Goal: Transaction & Acquisition: Purchase product/service

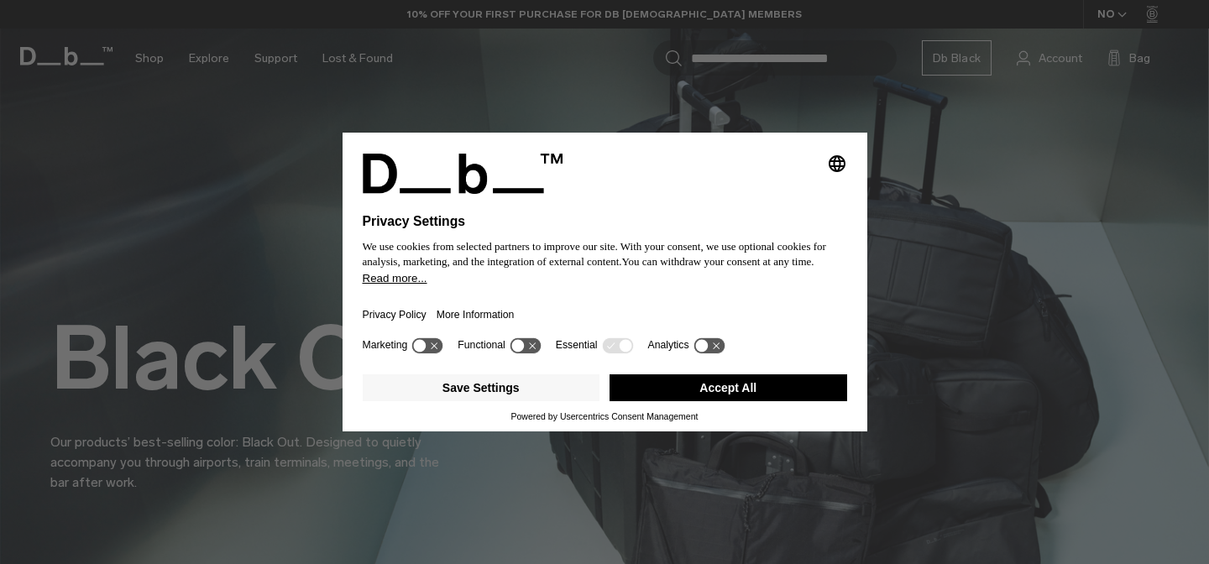
click at [721, 394] on button "Accept All" at bounding box center [729, 388] width 238 height 27
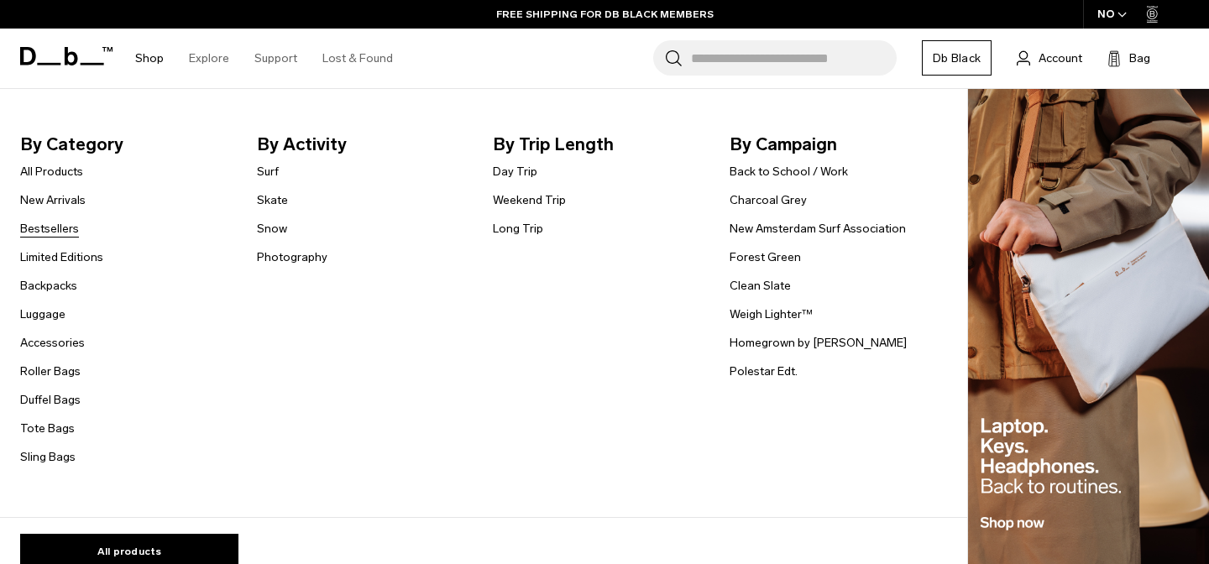
click at [57, 228] on link "Bestsellers" at bounding box center [49, 229] width 59 height 18
click at [46, 232] on link "Bestsellers" at bounding box center [49, 229] width 59 height 18
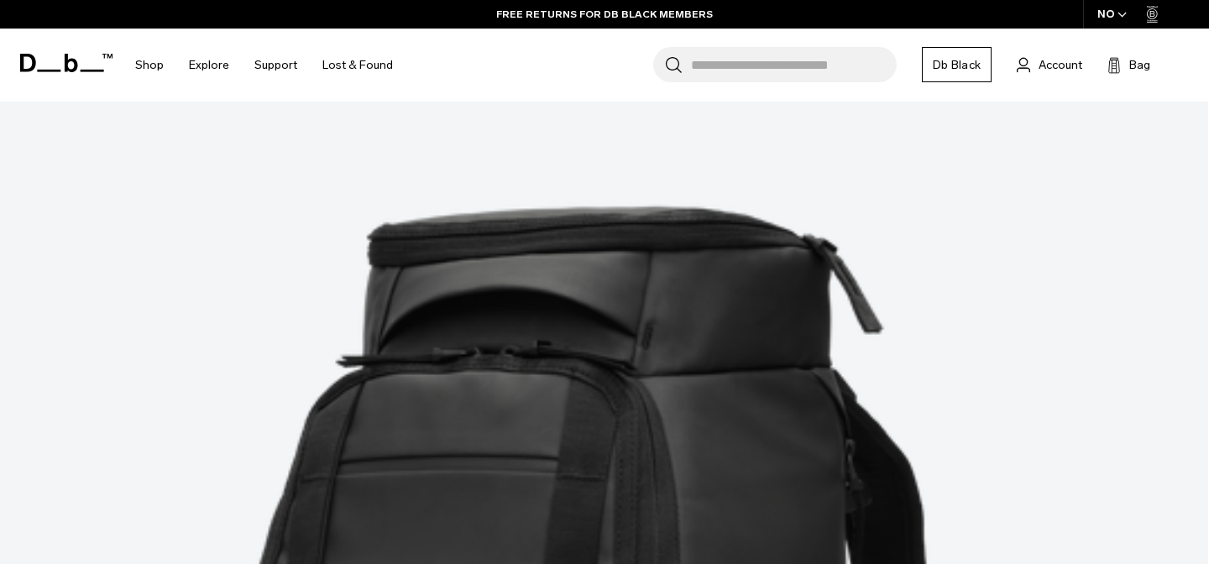
scroll to position [3655, 0]
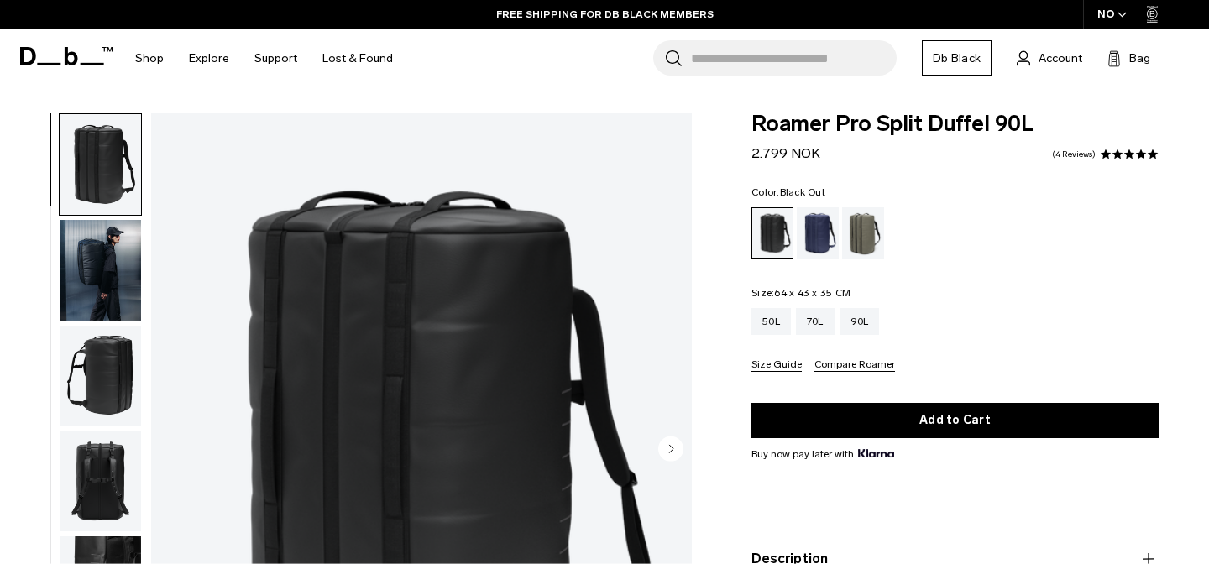
click at [119, 253] on img "button" at bounding box center [100, 270] width 81 height 101
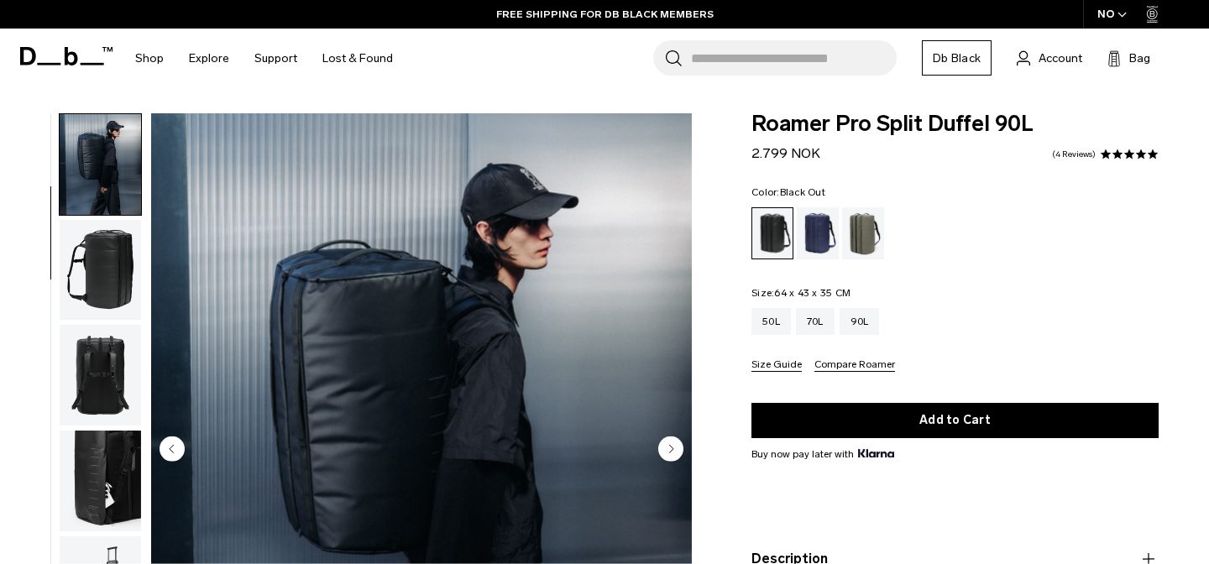
click at [106, 274] on img "button" at bounding box center [100, 270] width 81 height 101
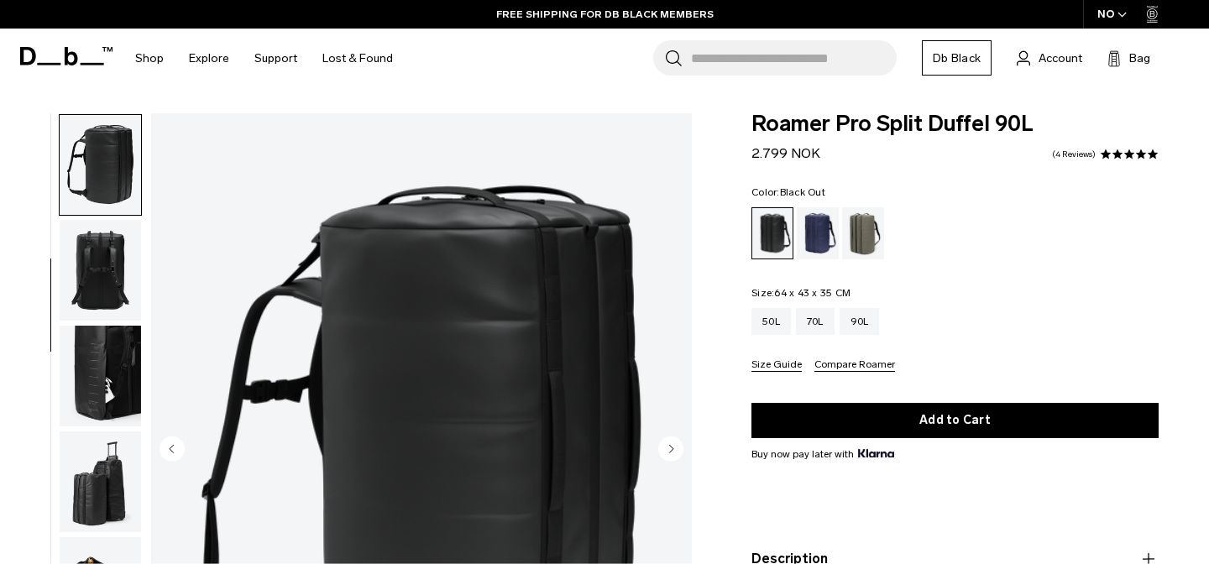
scroll to position [212, 0]
click at [113, 379] on img "button" at bounding box center [100, 375] width 81 height 101
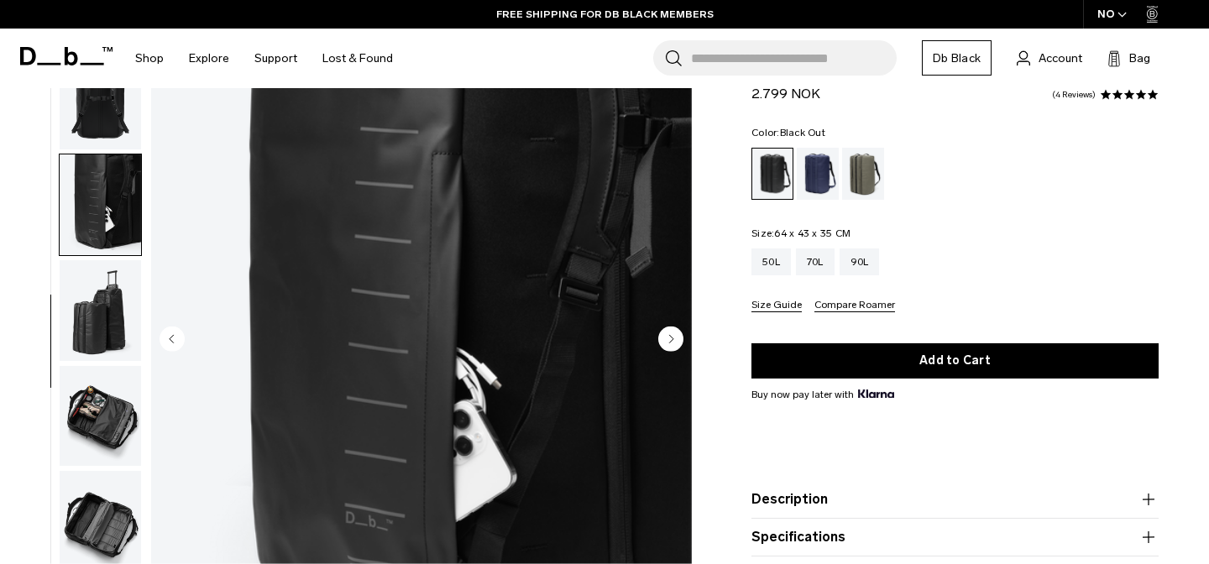
scroll to position [170, 0]
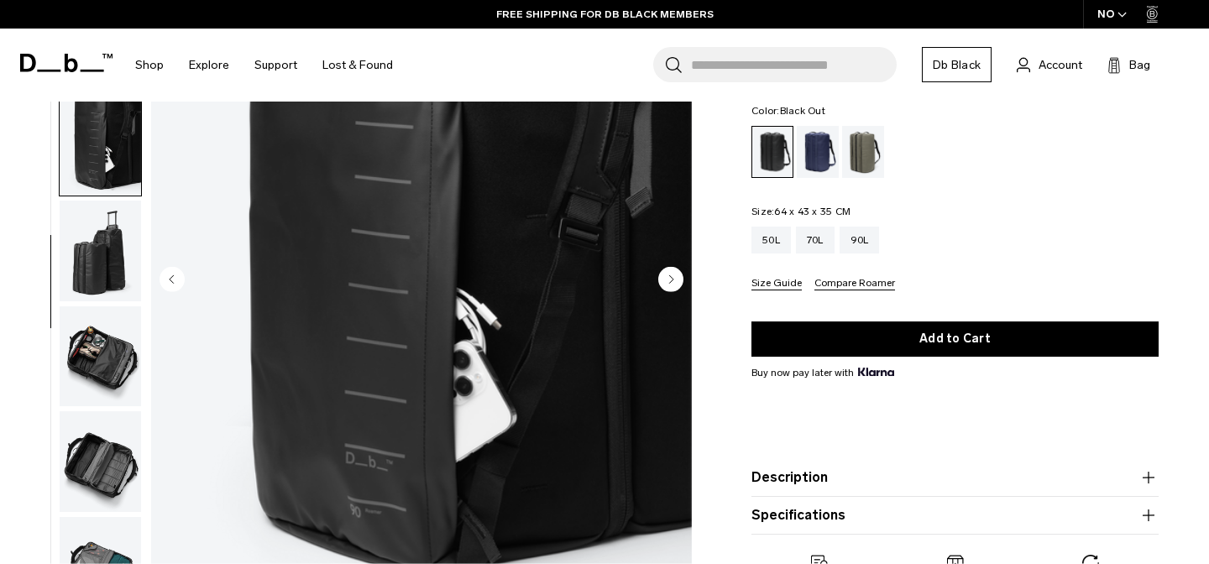
click at [108, 260] on img "button" at bounding box center [100, 251] width 81 height 101
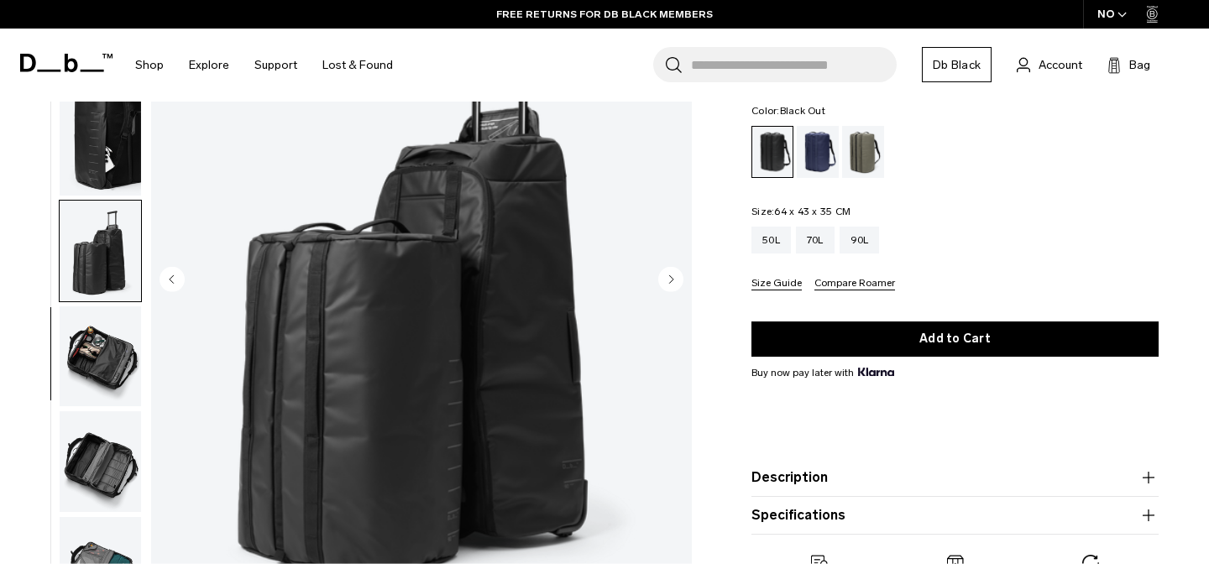
click at [106, 310] on img "button" at bounding box center [100, 357] width 81 height 101
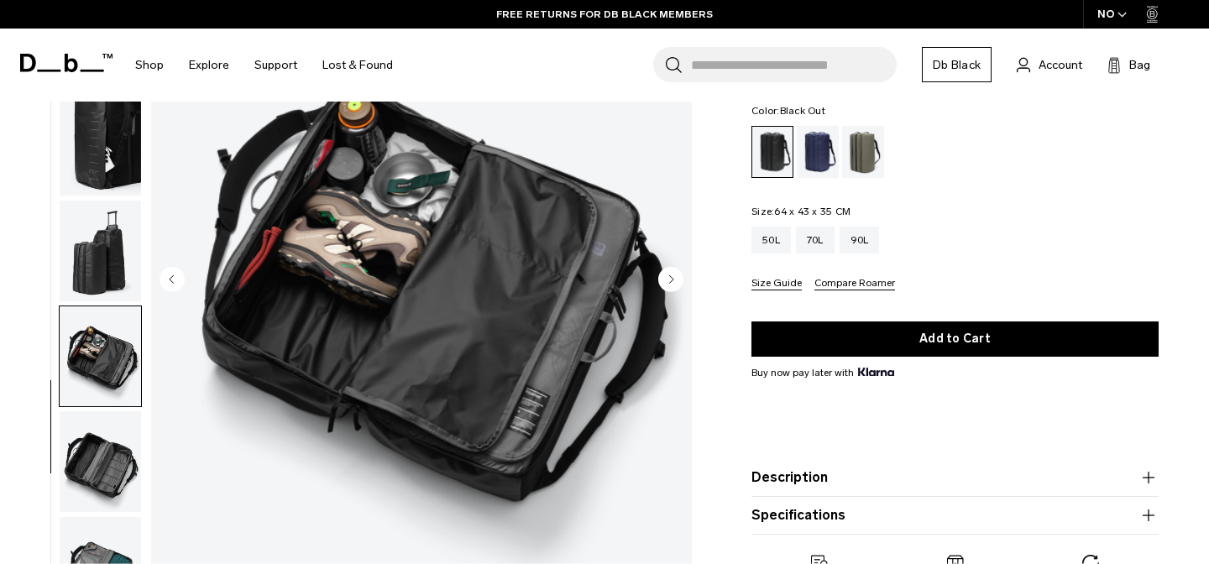
click at [100, 338] on img "button" at bounding box center [100, 357] width 81 height 101
click at [108, 448] on img "button" at bounding box center [100, 462] width 81 height 101
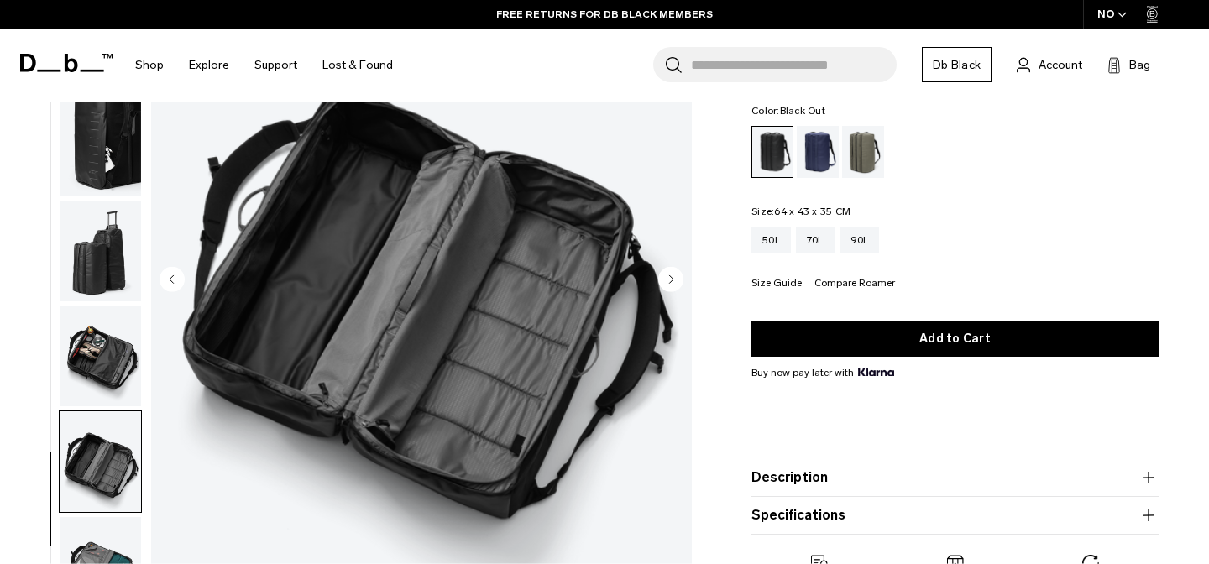
click at [107, 357] on img "button" at bounding box center [100, 357] width 81 height 101
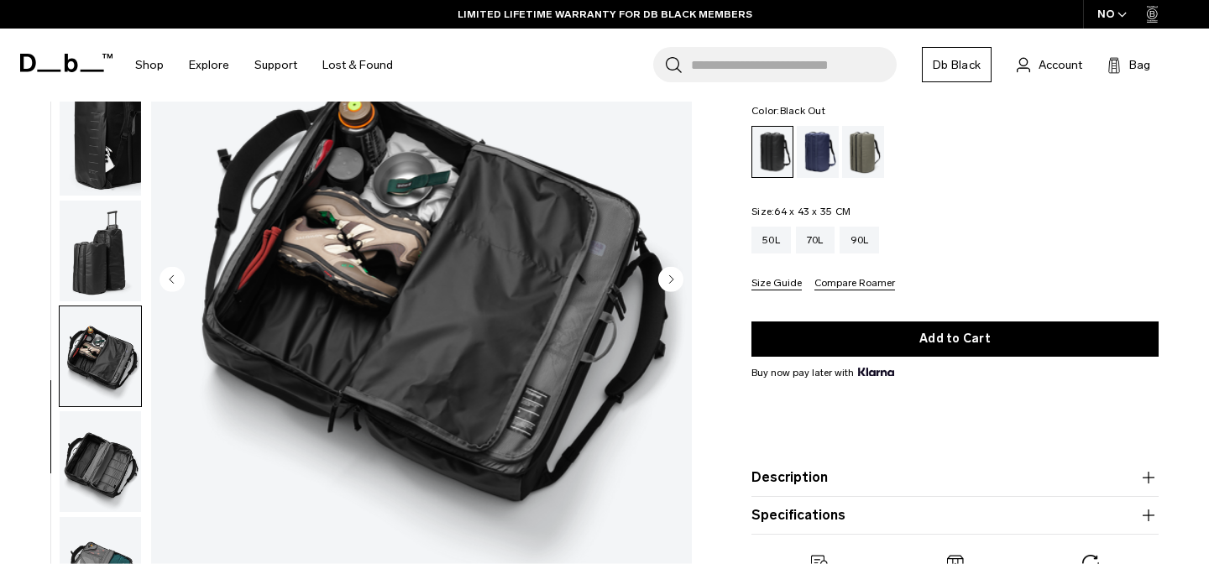
click at [107, 436] on img "button" at bounding box center [100, 462] width 81 height 101
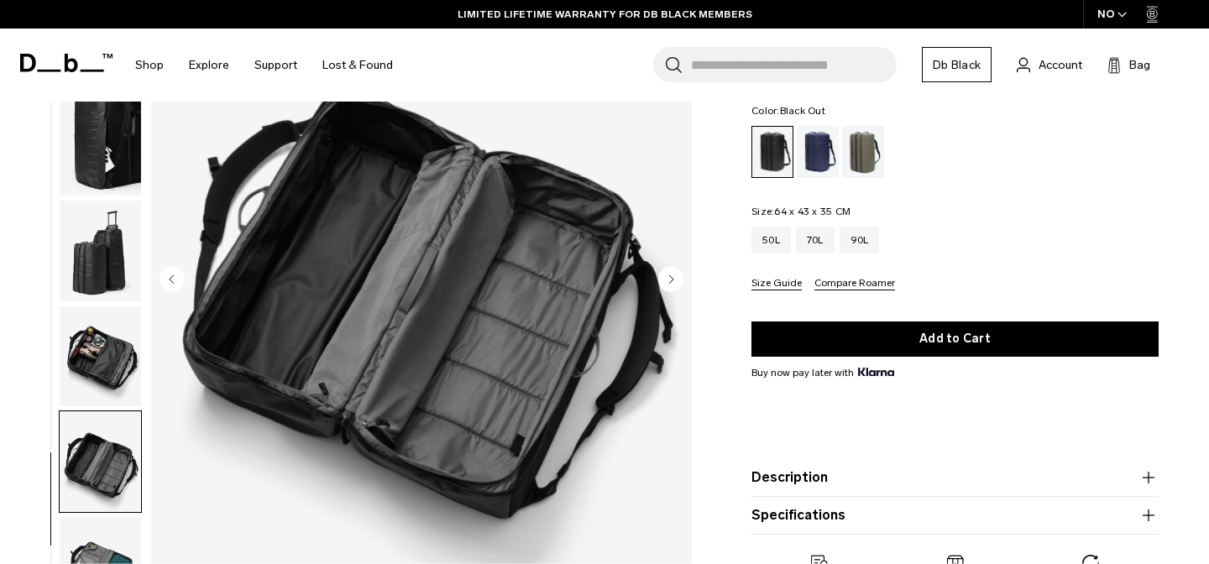
click at [108, 364] on img "button" at bounding box center [100, 357] width 81 height 101
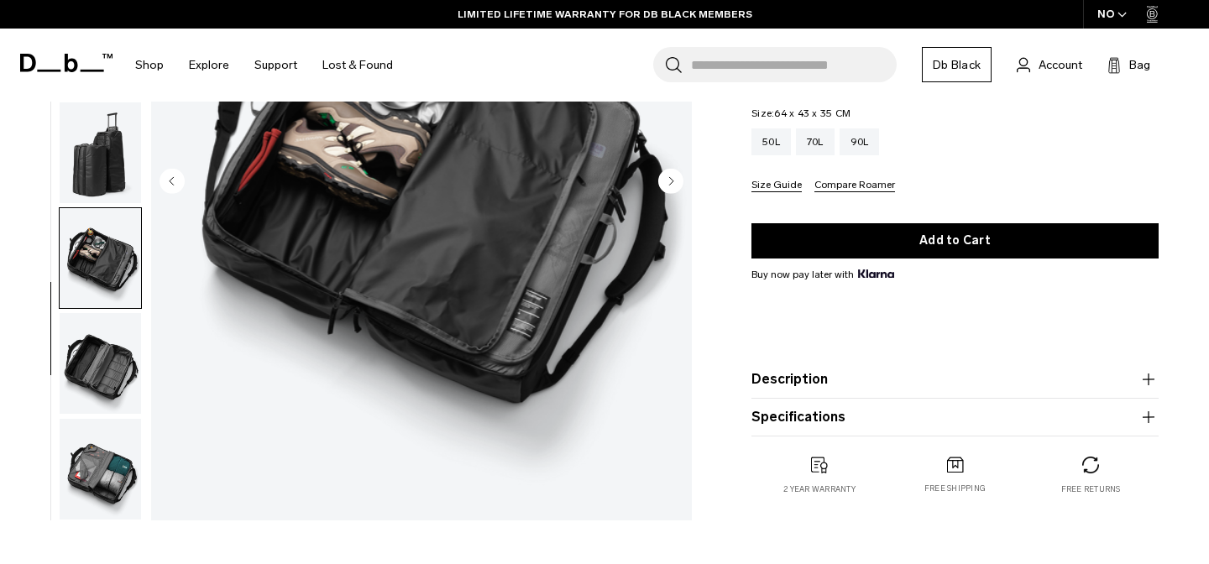
scroll to position [354, 0]
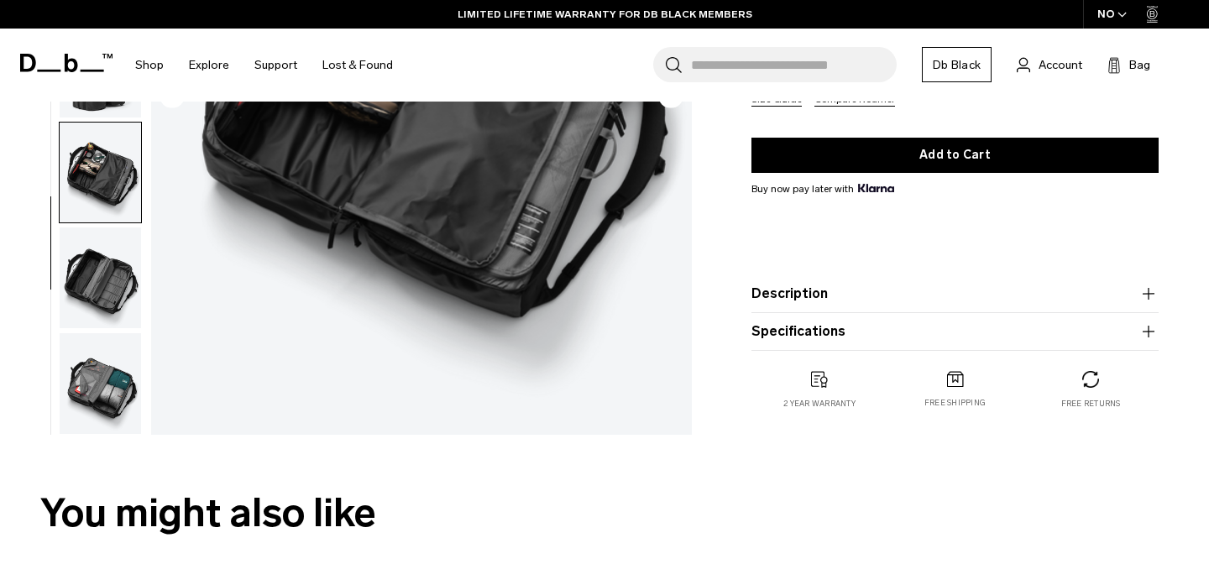
click at [97, 398] on img "button" at bounding box center [100, 383] width 81 height 101
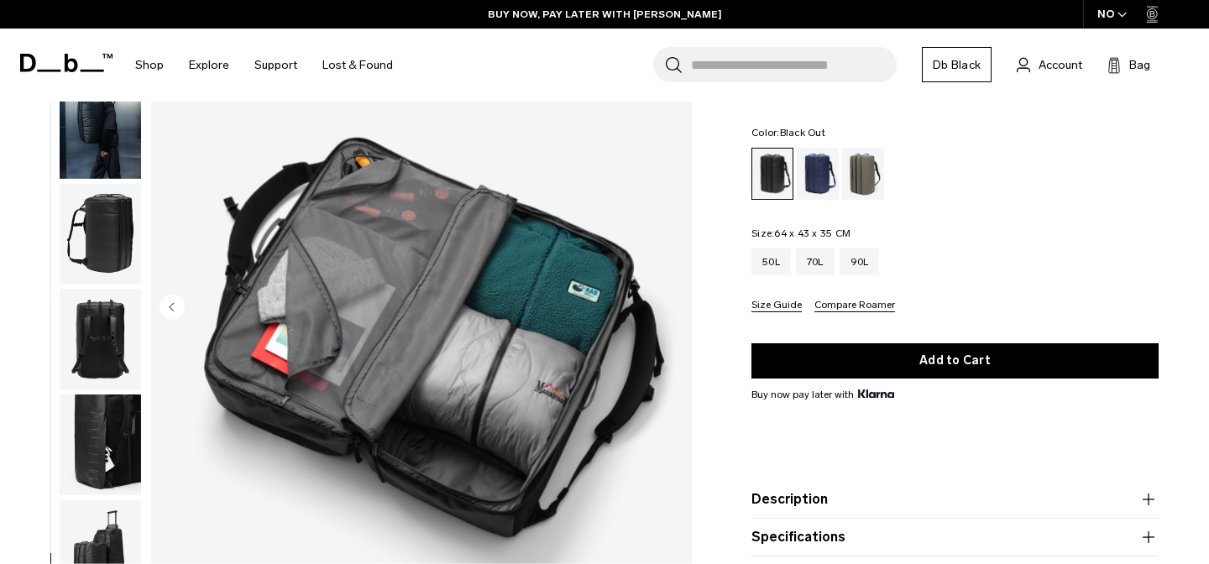
scroll to position [0, 0]
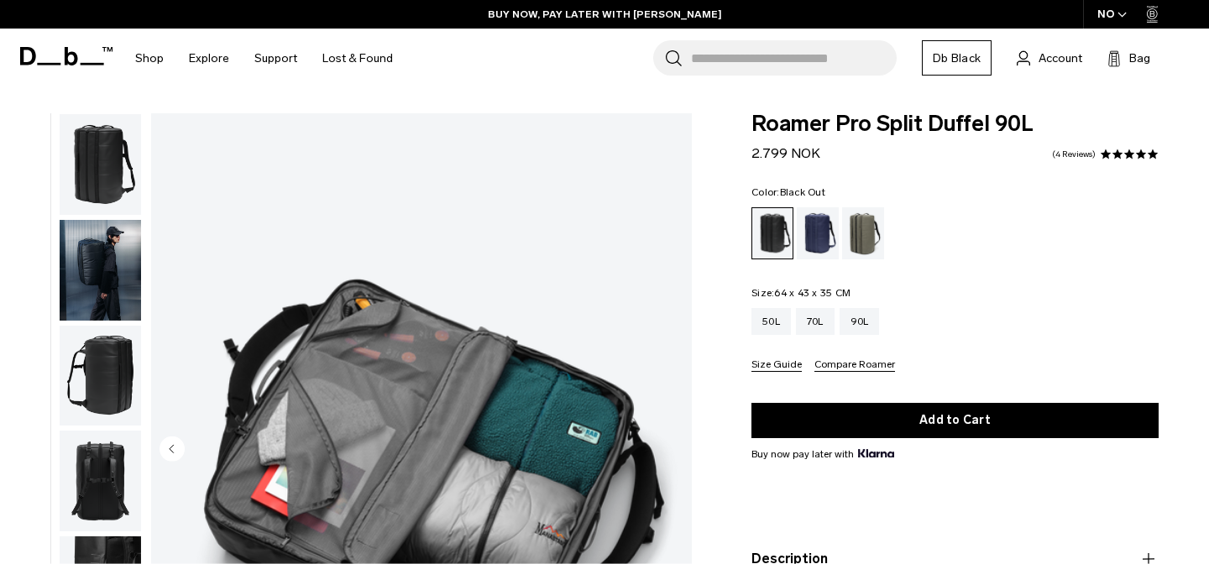
click at [91, 249] on img "button" at bounding box center [100, 270] width 81 height 101
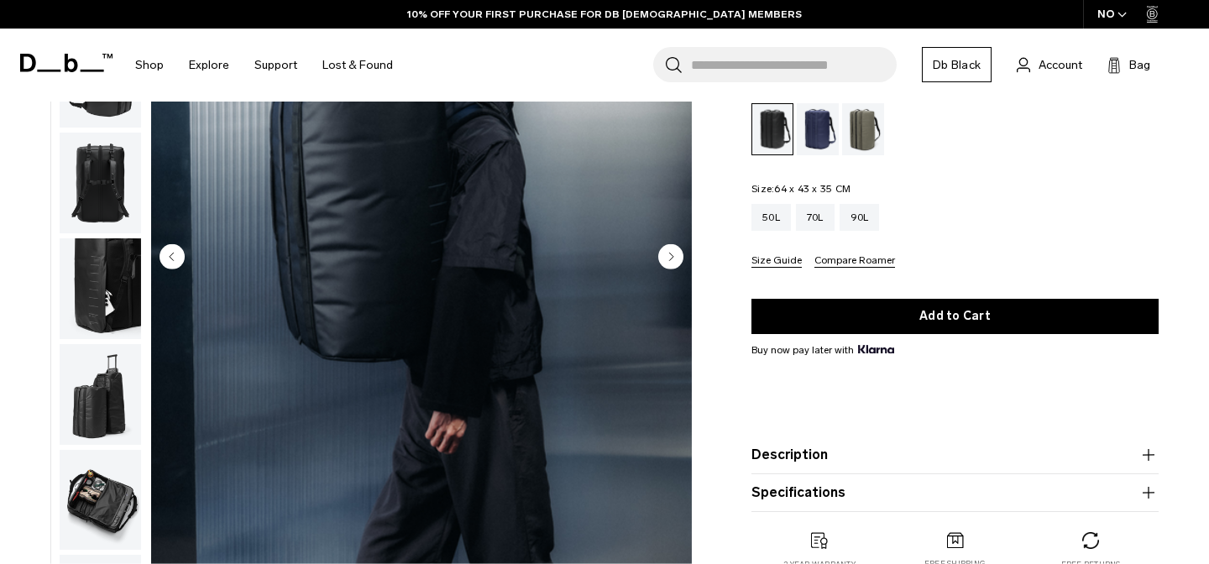
scroll to position [250, 0]
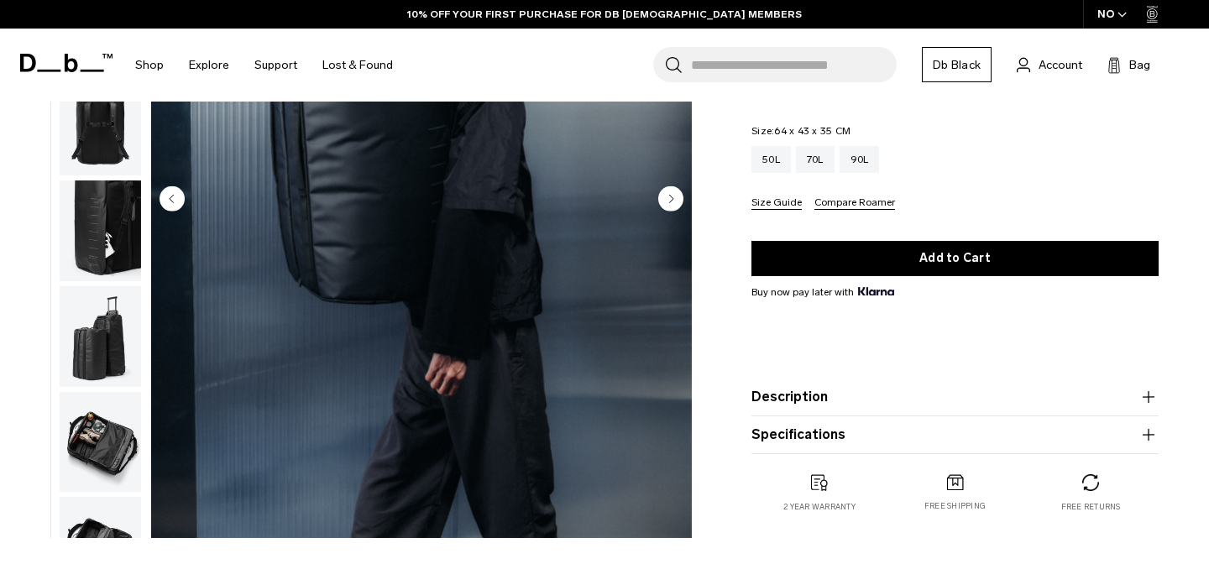
click at [843, 406] on button "Description" at bounding box center [955, 397] width 407 height 20
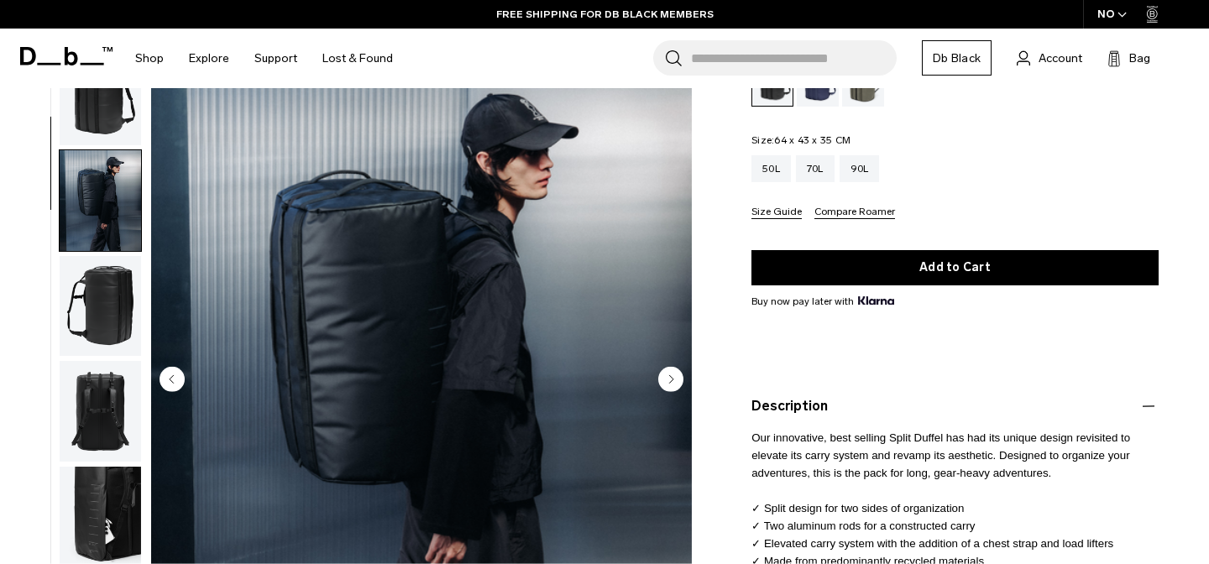
scroll to position [27, 0]
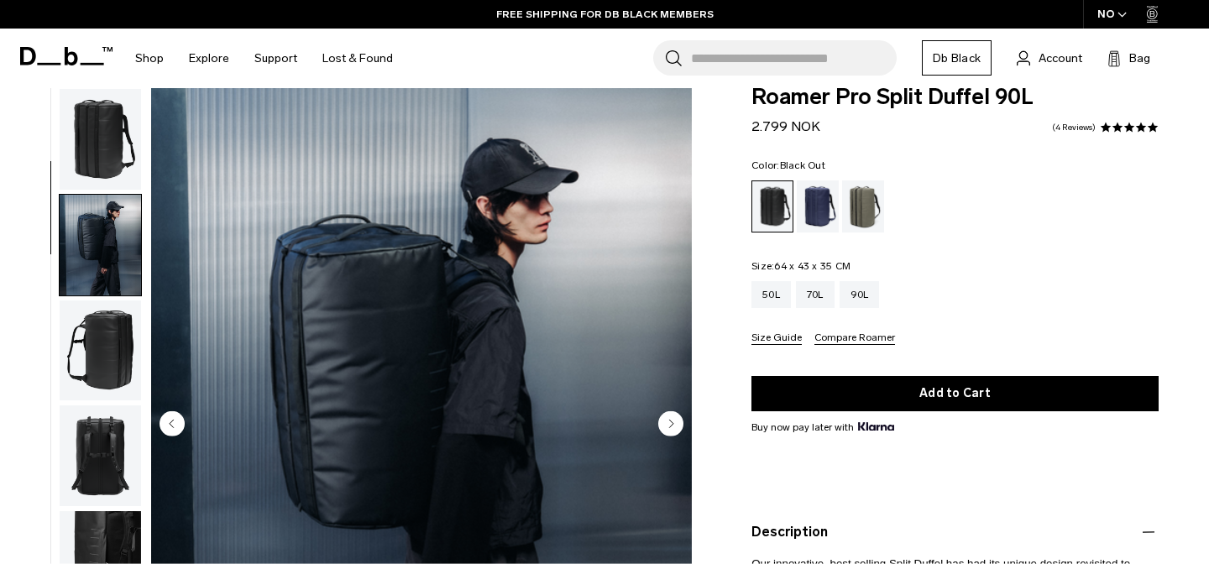
click at [110, 261] on img "button" at bounding box center [100, 245] width 81 height 101
click at [104, 146] on img "button" at bounding box center [100, 139] width 81 height 101
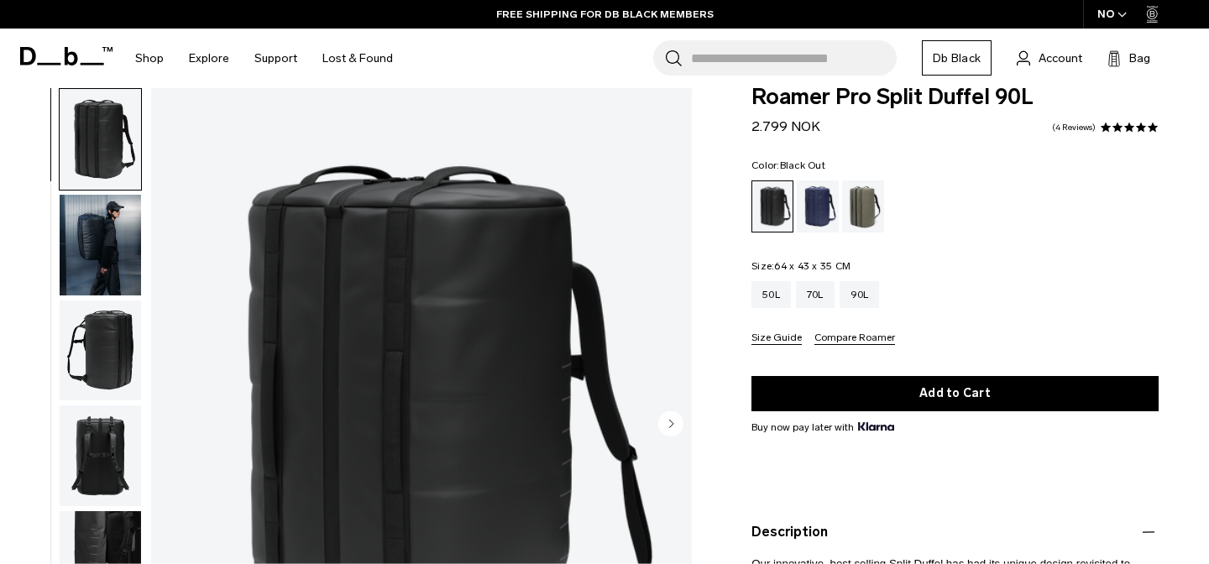
click at [97, 215] on img "button" at bounding box center [100, 245] width 81 height 101
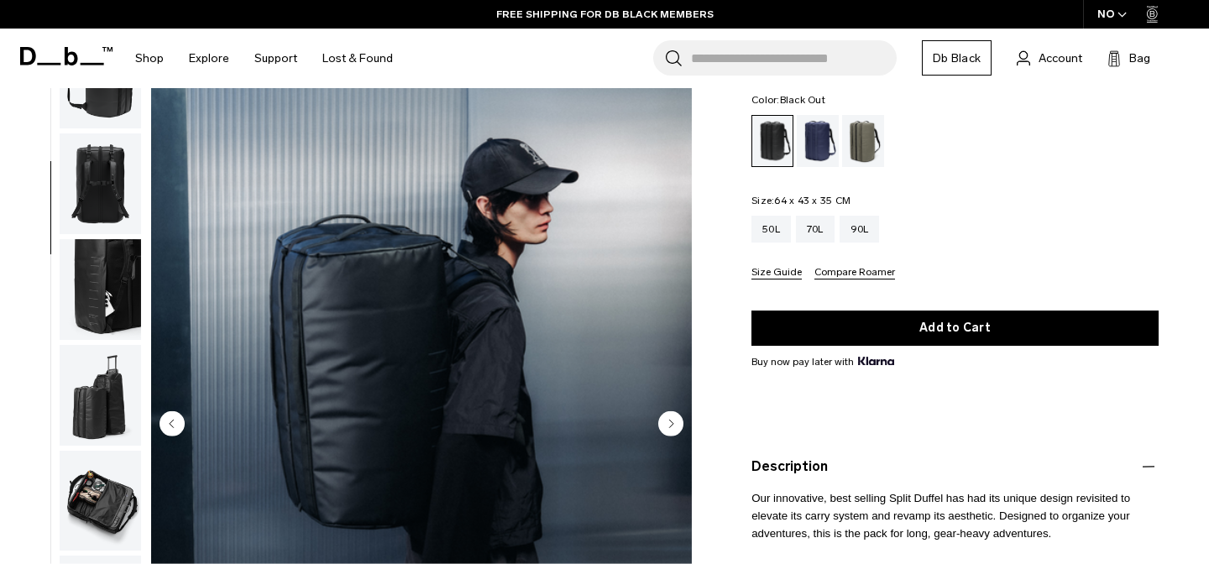
scroll to position [182, 0]
